Goal: Task Accomplishment & Management: Complete application form

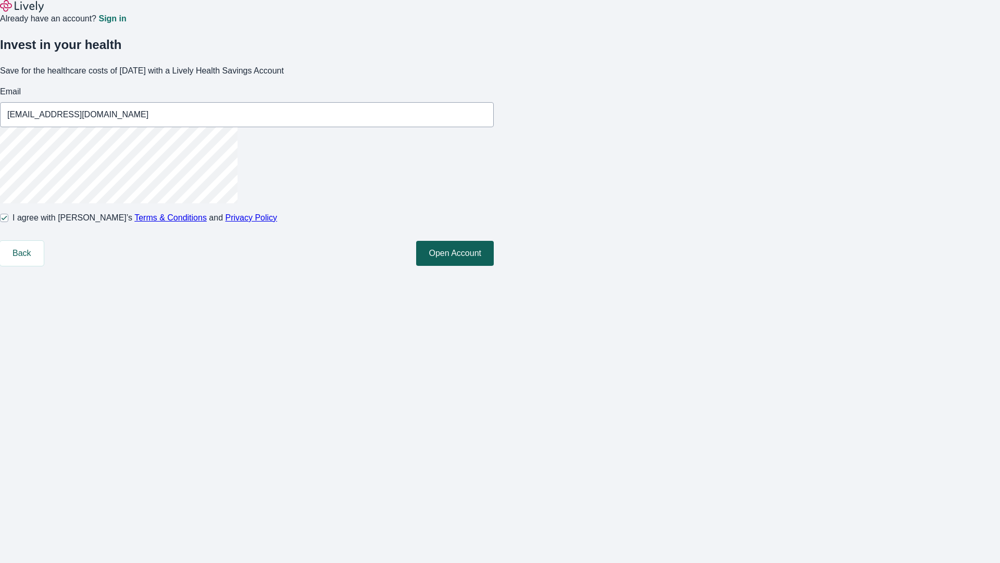
click at [494, 266] on button "Open Account" at bounding box center [455, 253] width 78 height 25
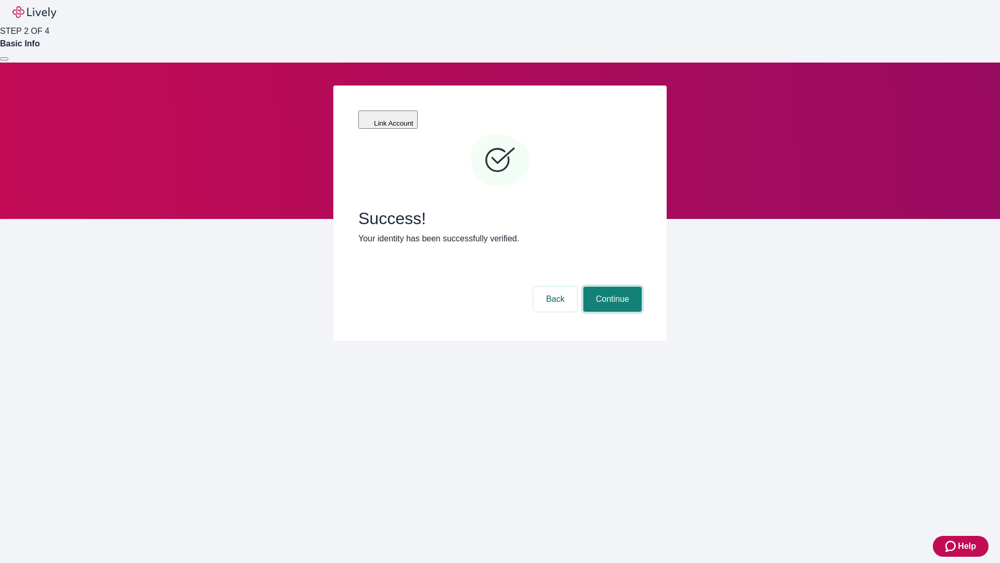
click at [611, 287] on button "Continue" at bounding box center [612, 299] width 58 height 25
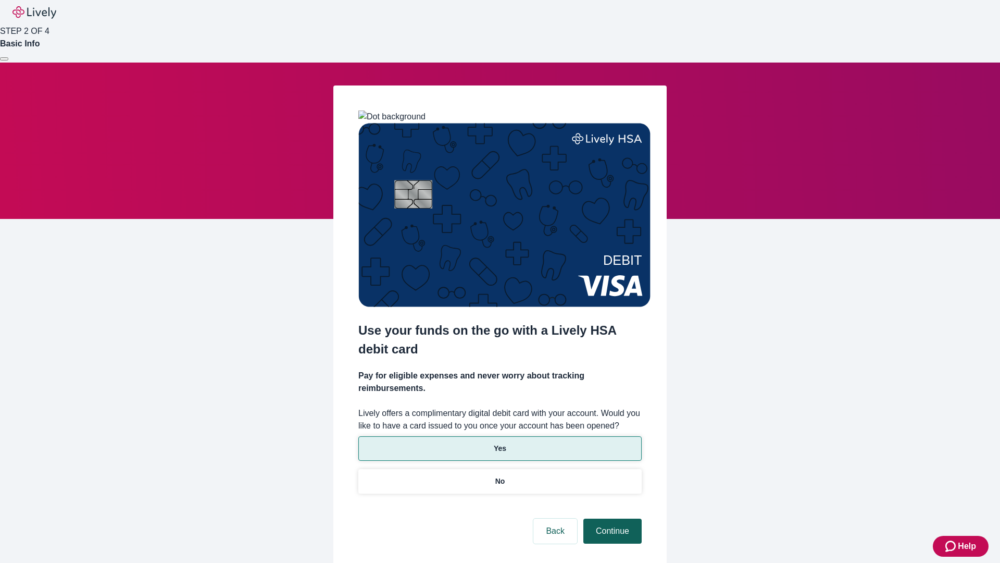
click at [500, 443] on p "Yes" at bounding box center [500, 448] width 13 height 11
click at [611, 518] on button "Continue" at bounding box center [612, 530] width 58 height 25
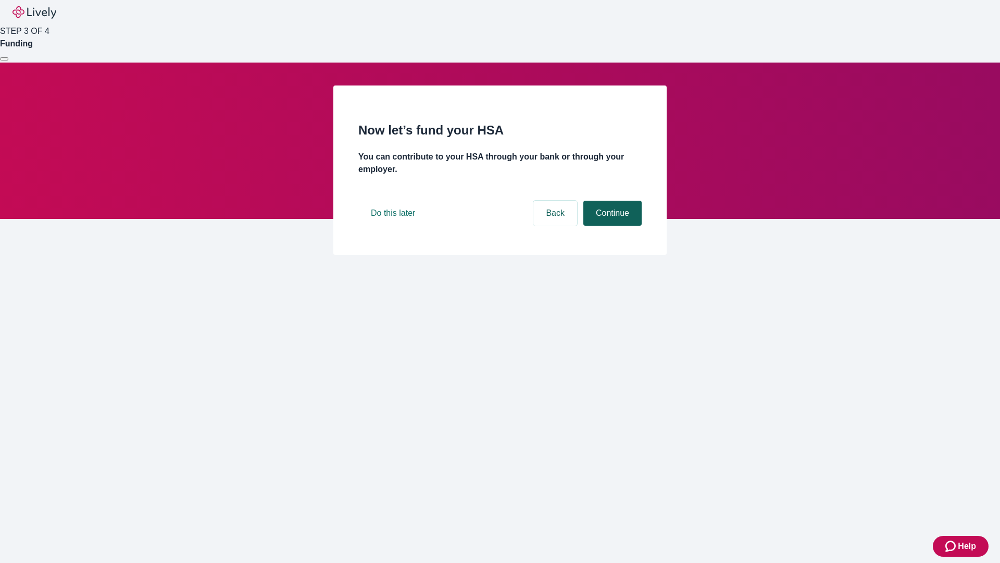
click at [611, 226] on button "Continue" at bounding box center [612, 213] width 58 height 25
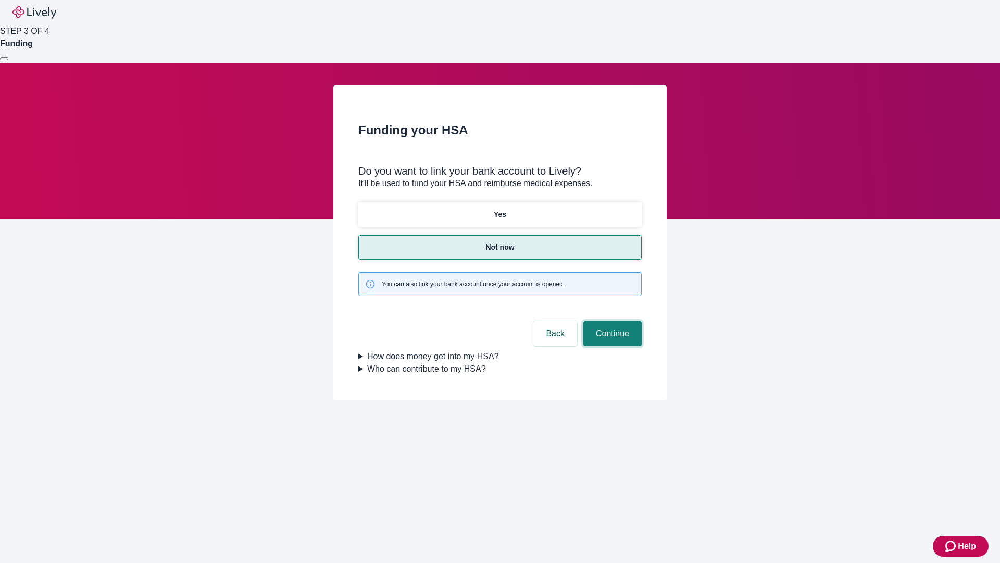
click at [611, 321] on button "Continue" at bounding box center [612, 333] width 58 height 25
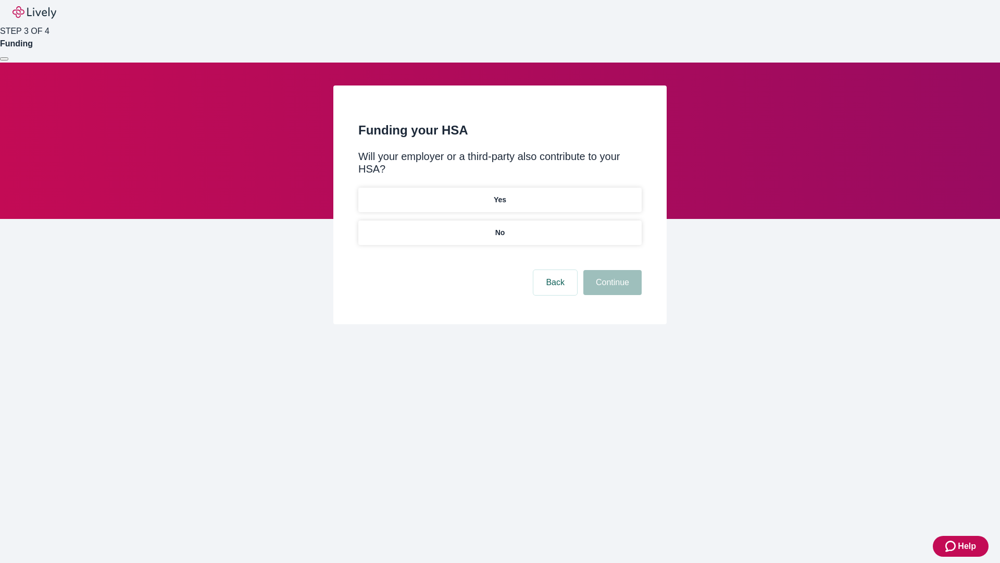
click at [500, 227] on p "No" at bounding box center [500, 232] width 10 height 11
click at [611, 270] on button "Continue" at bounding box center [612, 282] width 58 height 25
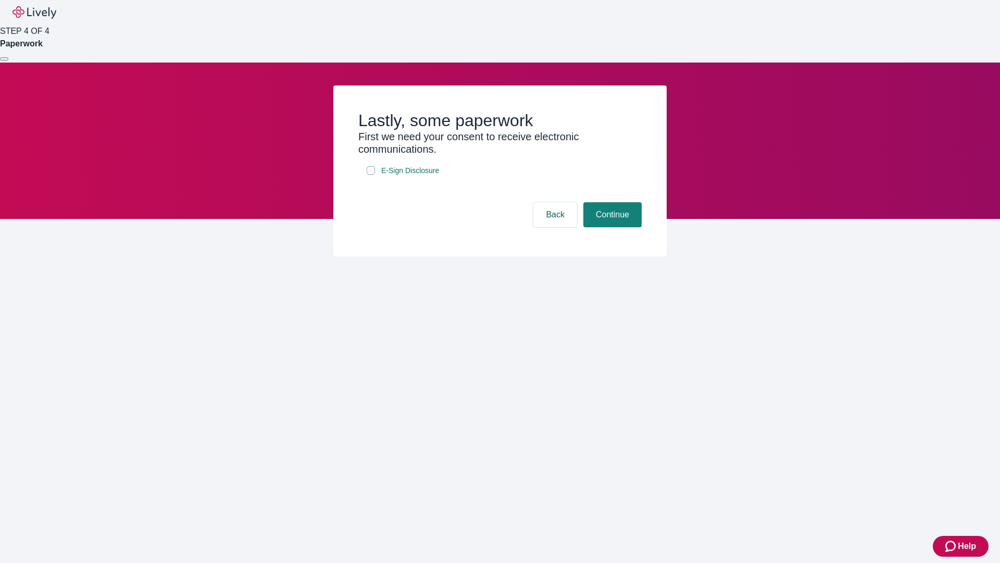
click at [371, 175] on input "E-Sign Disclosure" at bounding box center [371, 170] width 8 height 8
checkbox input "true"
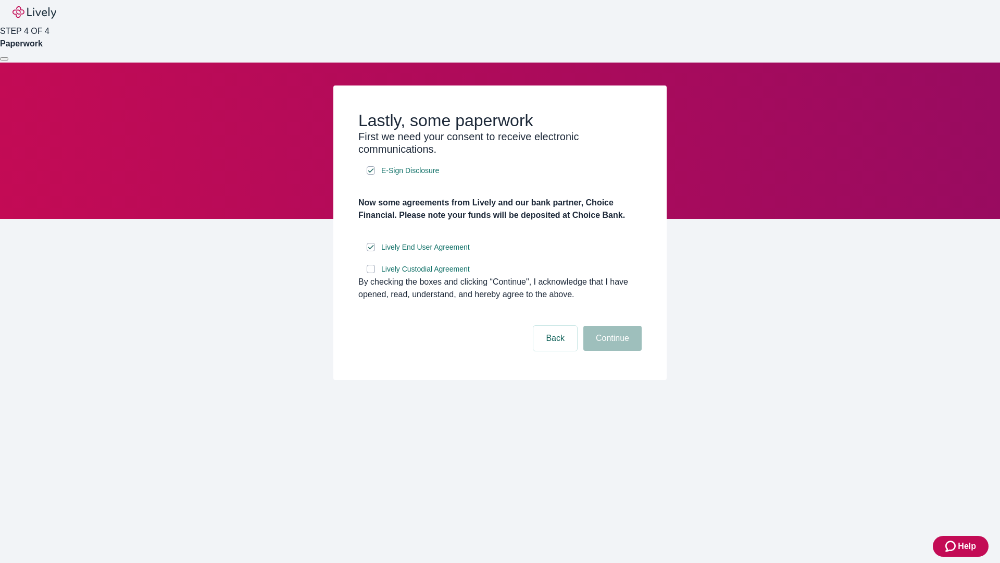
click at [371, 273] on input "Lively Custodial Agreement" at bounding box center [371, 269] width 8 height 8
checkbox input "true"
click at [611, 351] on button "Continue" at bounding box center [612, 338] width 58 height 25
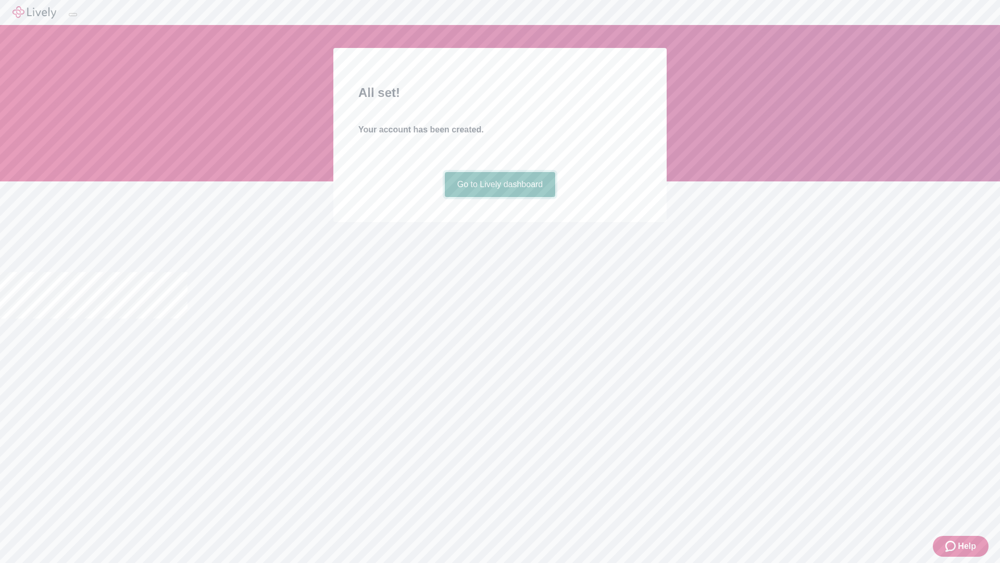
click at [500, 197] on link "Go to Lively dashboard" at bounding box center [500, 184] width 111 height 25
